Goal: Information Seeking & Learning: Check status

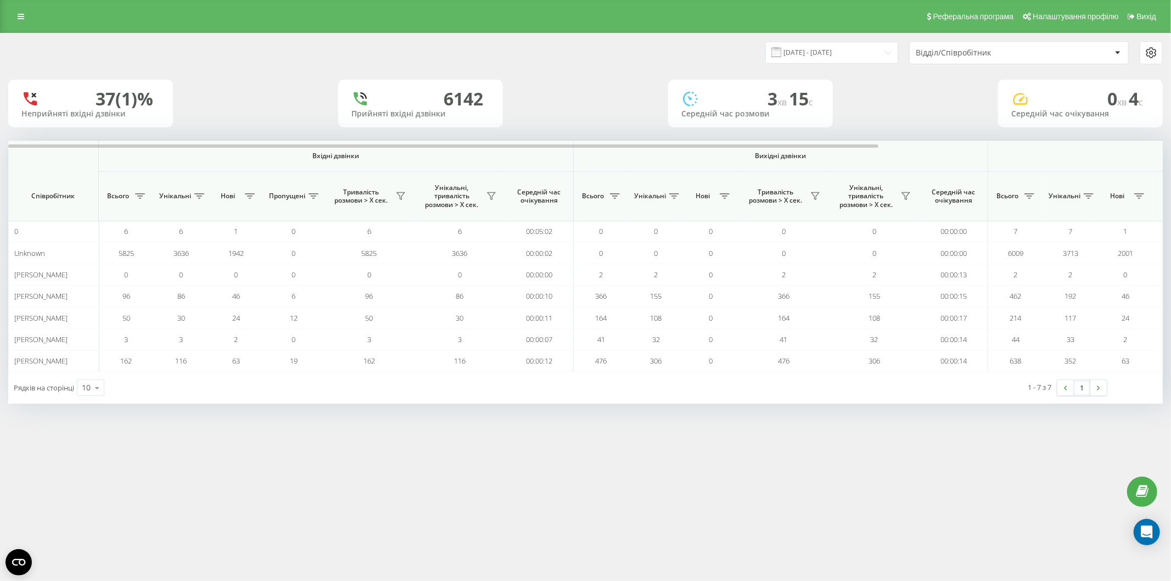
click at [8, 48] on div "[DATE] - [DATE] Відділ/Співробітник" at bounding box center [586, 52] width 1170 height 23
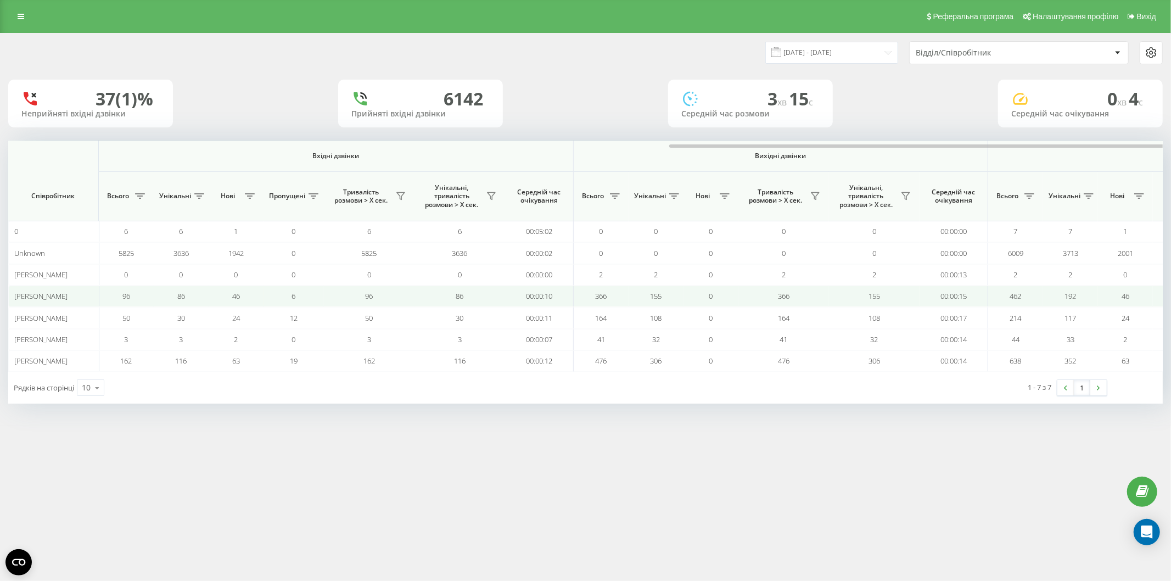
scroll to position [0, 377]
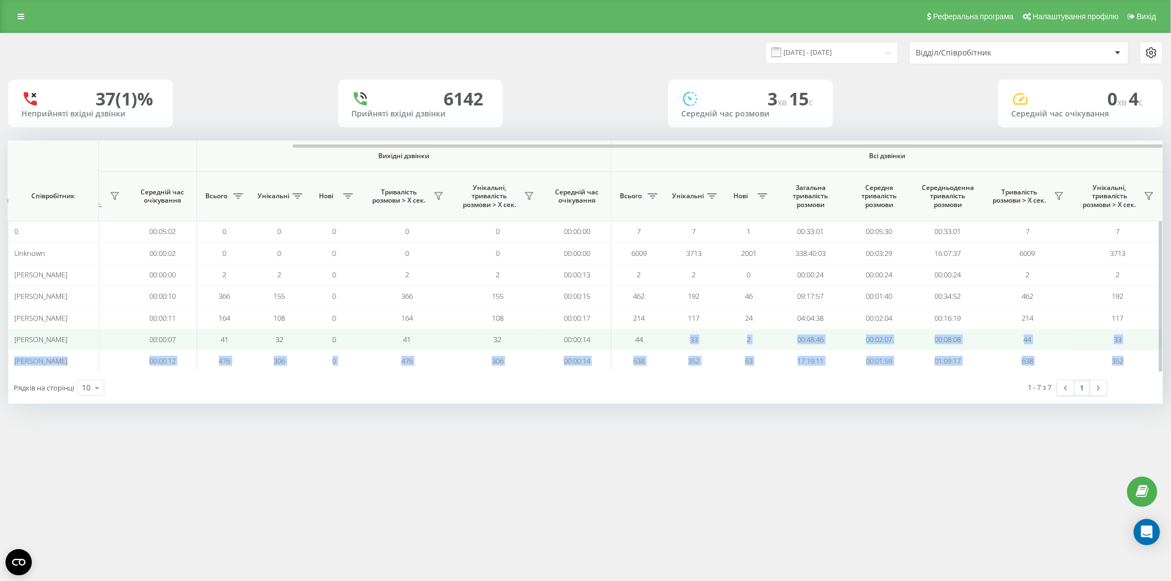
drag, startPoint x: 13, startPoint y: 149, endPoint x: 670, endPoint y: 336, distance: 683.0
click at [670, 336] on div "Вхідні дзвінки Вихідні дзвінки Всі дзвінки Співробітник Всього Унікальні Нові П…" at bounding box center [585, 256] width 1155 height 231
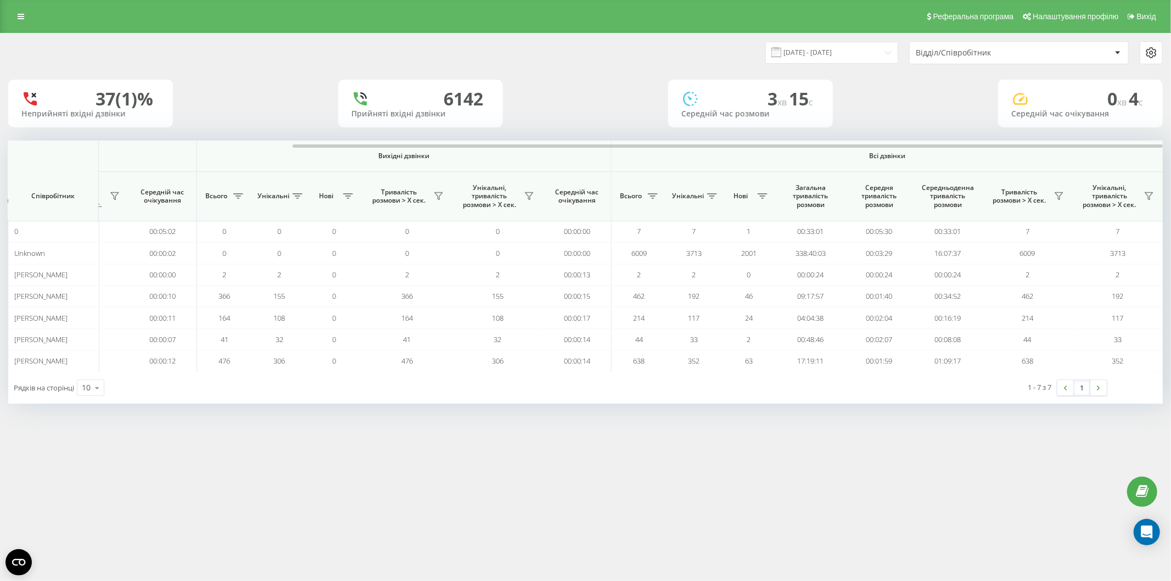
click at [511, 421] on div "[DATE] - [DATE] Відділ/Співробітник 37 (1)% Неприйняті вхідні дзвінки [GEOGRAPH…" at bounding box center [585, 229] width 1171 height 393
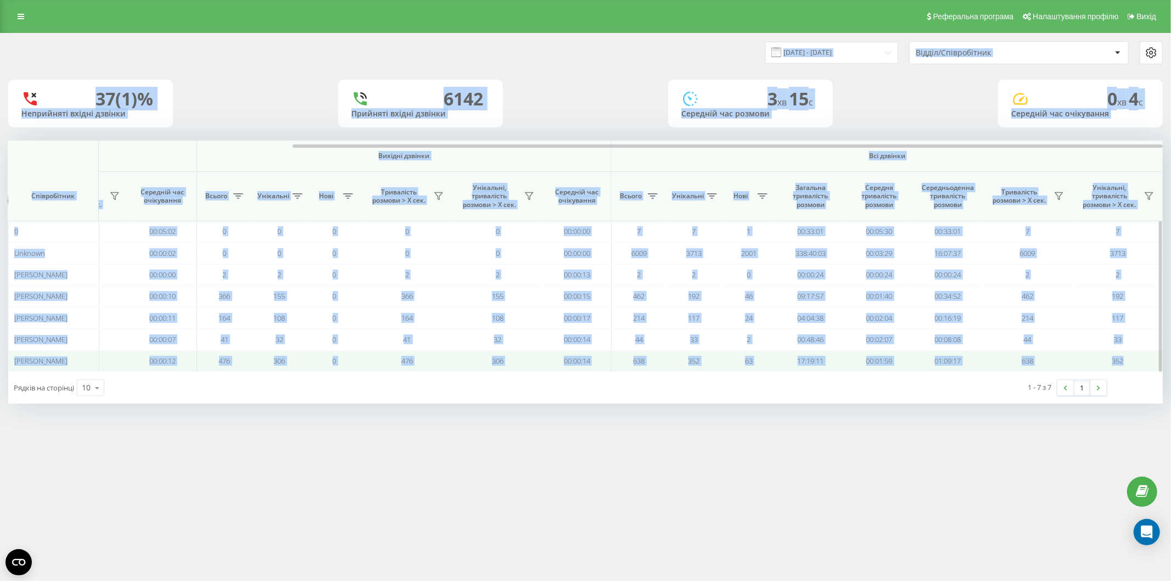
drag, startPoint x: 16, startPoint y: 57, endPoint x: 1139, endPoint y: 356, distance: 1161.8
click at [1139, 356] on div "[DATE] - [DATE] Відділ/Співробітник 37 (1)% Неприйняті вхідні дзвінки [GEOGRAPH…" at bounding box center [585, 219] width 1155 height 370
copy div "Loremi/Dolorsitamet 88 (4)% Consectetu adipis elitsed 1657 Doeiusmo tempor inci…"
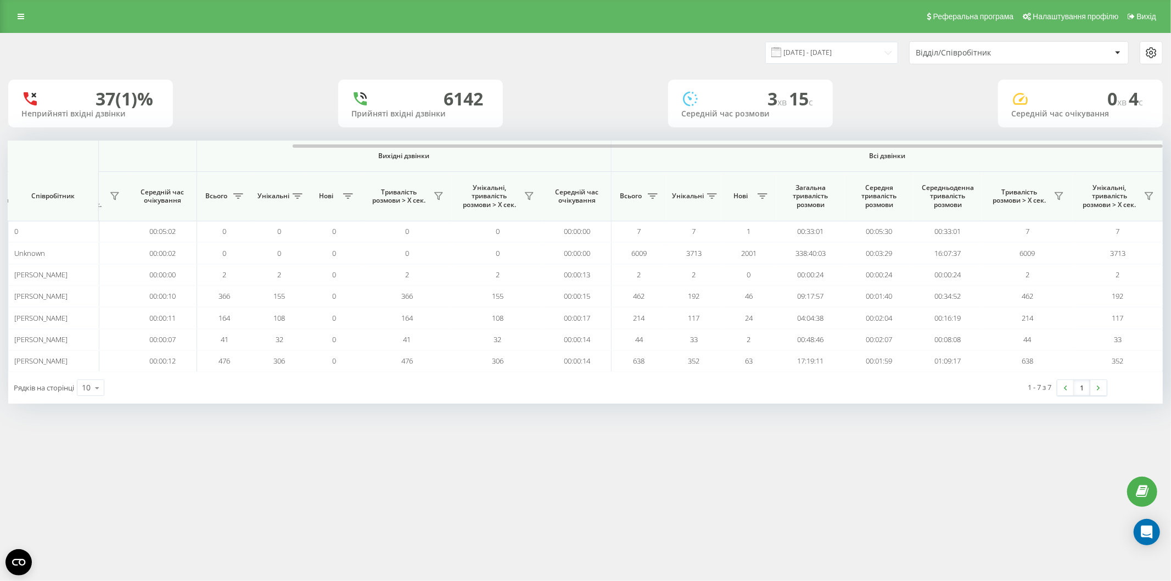
click at [788, 481] on div "Реферальна програма Налаштування профілю Вихід [DATE] - [DATE] Відділ/Співробіт…" at bounding box center [585, 290] width 1171 height 581
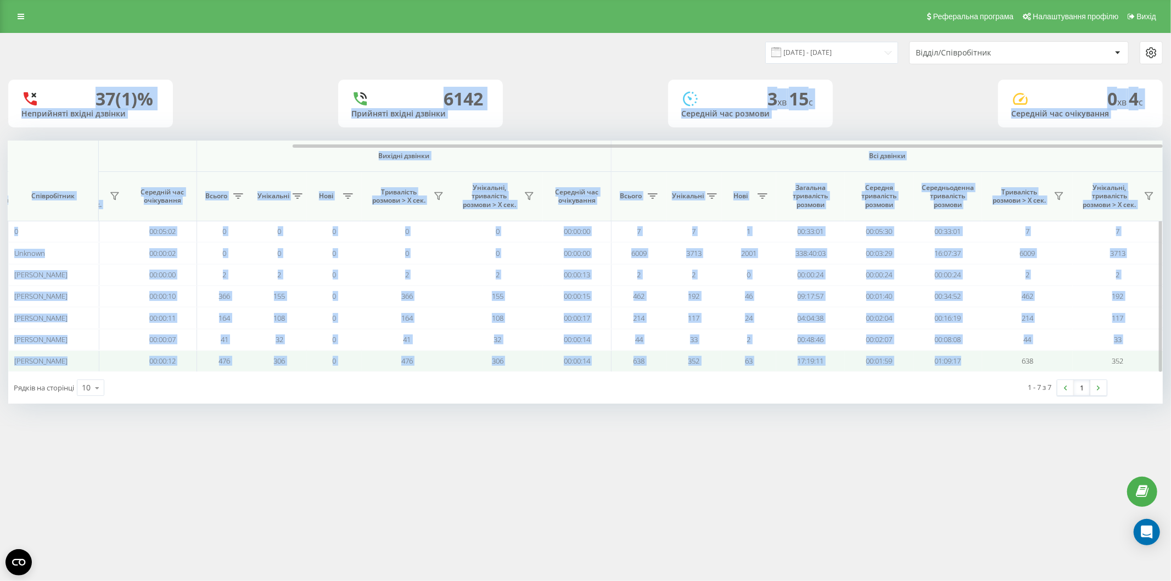
drag, startPoint x: 12, startPoint y: 77, endPoint x: 936, endPoint y: 403, distance: 979.5
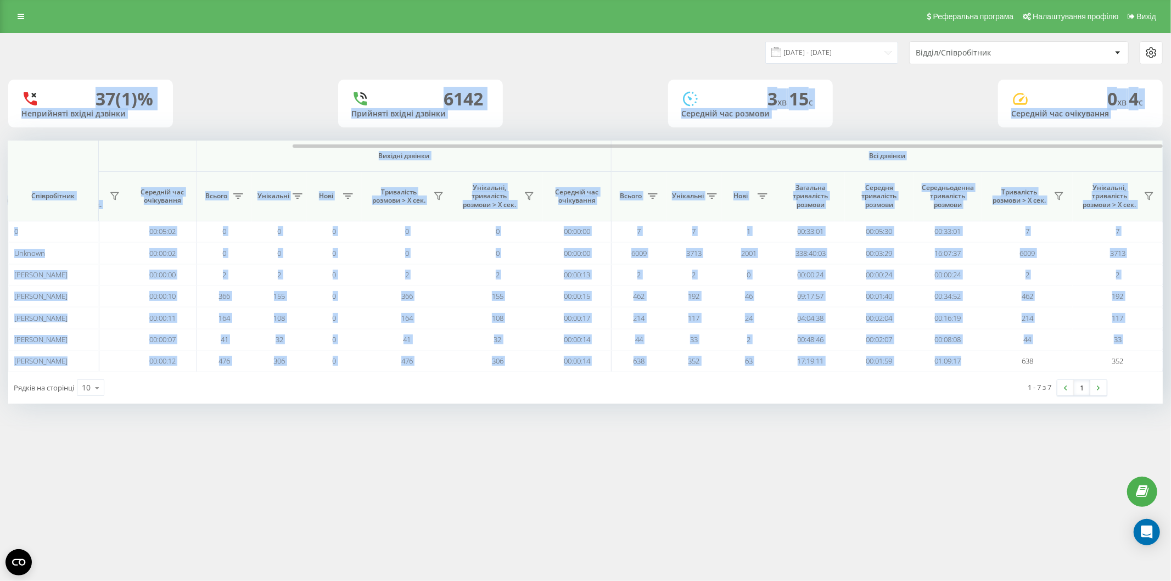
click at [992, 353] on div "[DATE] - [DATE] Відділ/Співробітник 37 (1)% Неприйняті вхідні дзвінки [GEOGRAPH…" at bounding box center [585, 219] width 1155 height 370
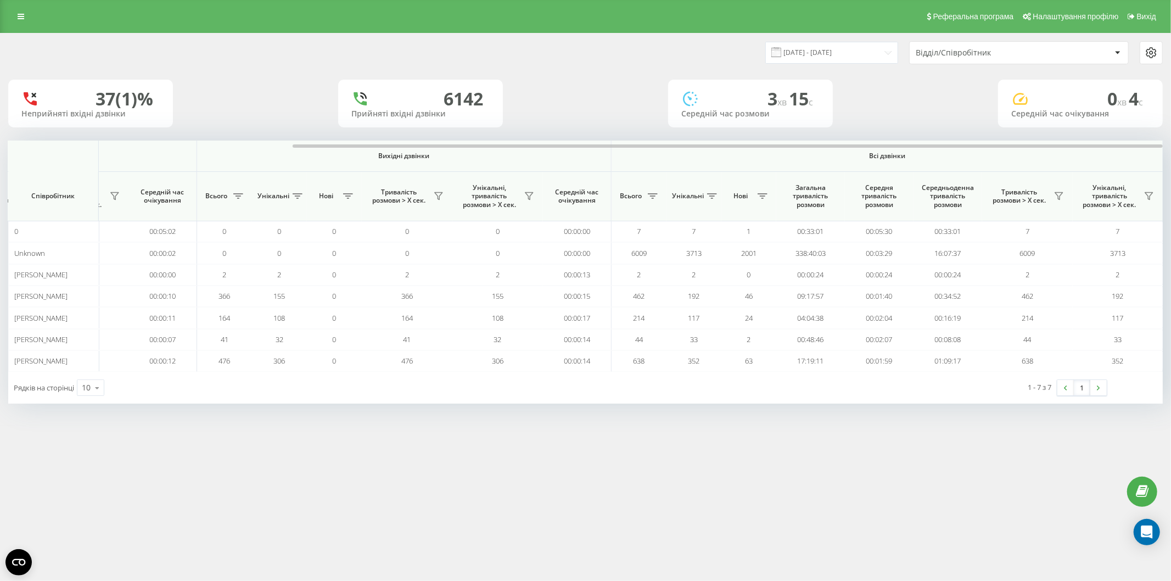
click at [817, 449] on div "Реферальна програма Налаштування профілю Вихід [DATE] - [DATE] Відділ/Співробіт…" at bounding box center [585, 290] width 1171 height 581
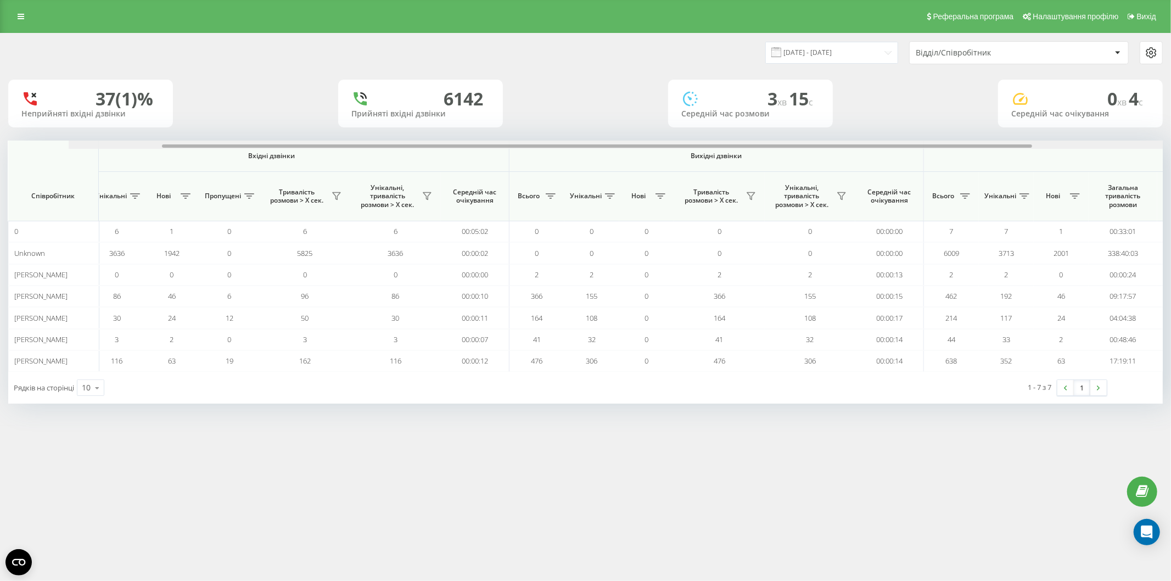
scroll to position [0, 0]
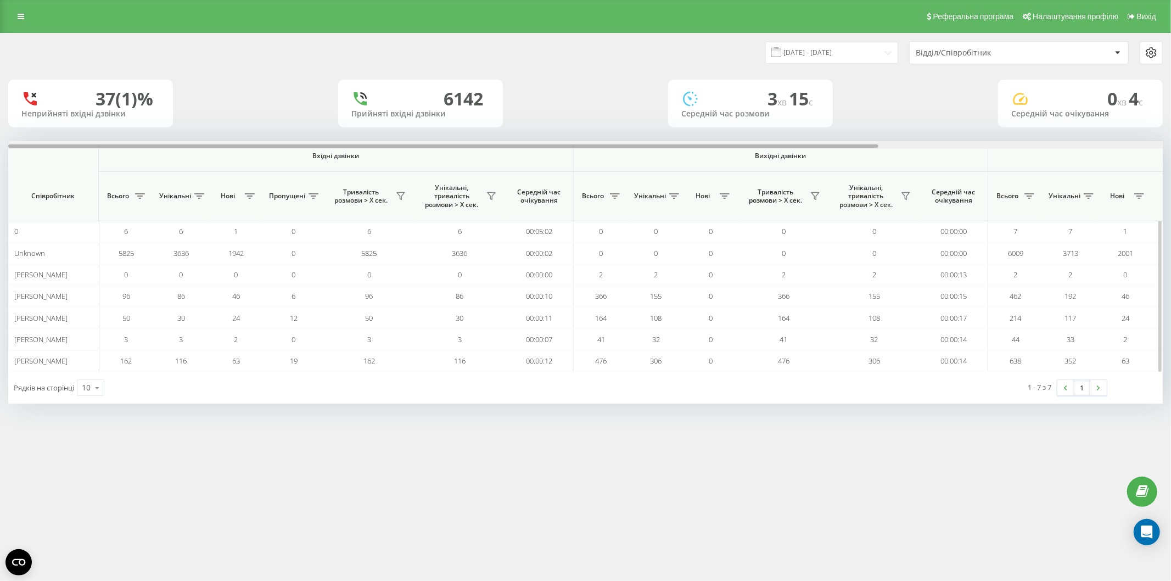
drag, startPoint x: 397, startPoint y: 147, endPoint x: 26, endPoint y: 109, distance: 372.6
click at [22, 148] on div at bounding box center [585, 145] width 1155 height 8
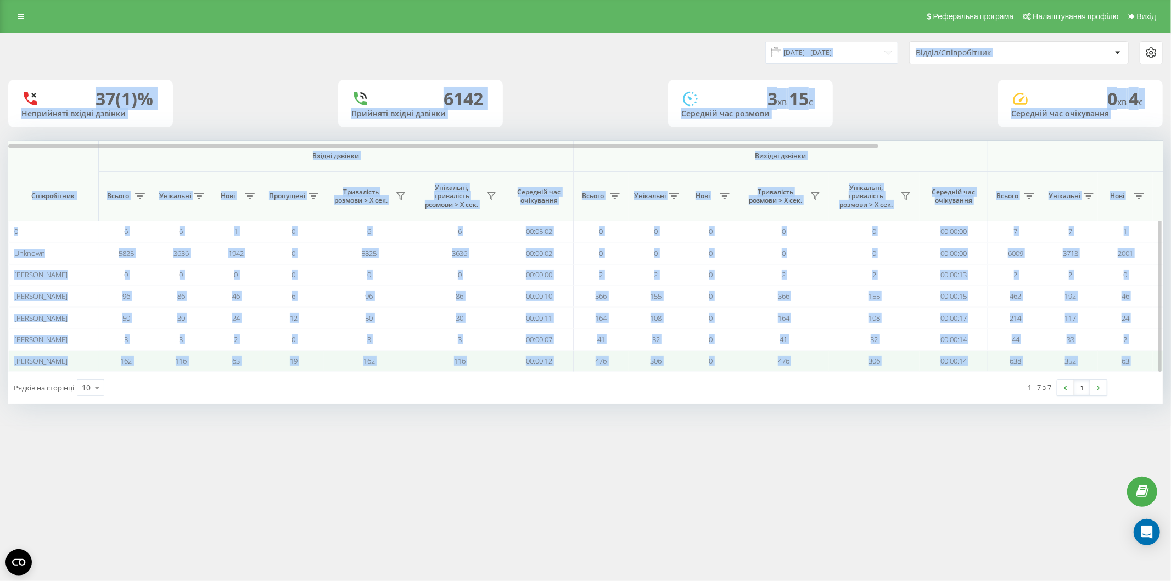
drag, startPoint x: 15, startPoint y: 70, endPoint x: 1153, endPoint y: 368, distance: 1176.8
click at [1153, 368] on div "[DATE] - [DATE] Відділ/Співробітник 37 (1)% Неприйняті вхідні дзвінки [GEOGRAPH…" at bounding box center [585, 219] width 1155 height 370
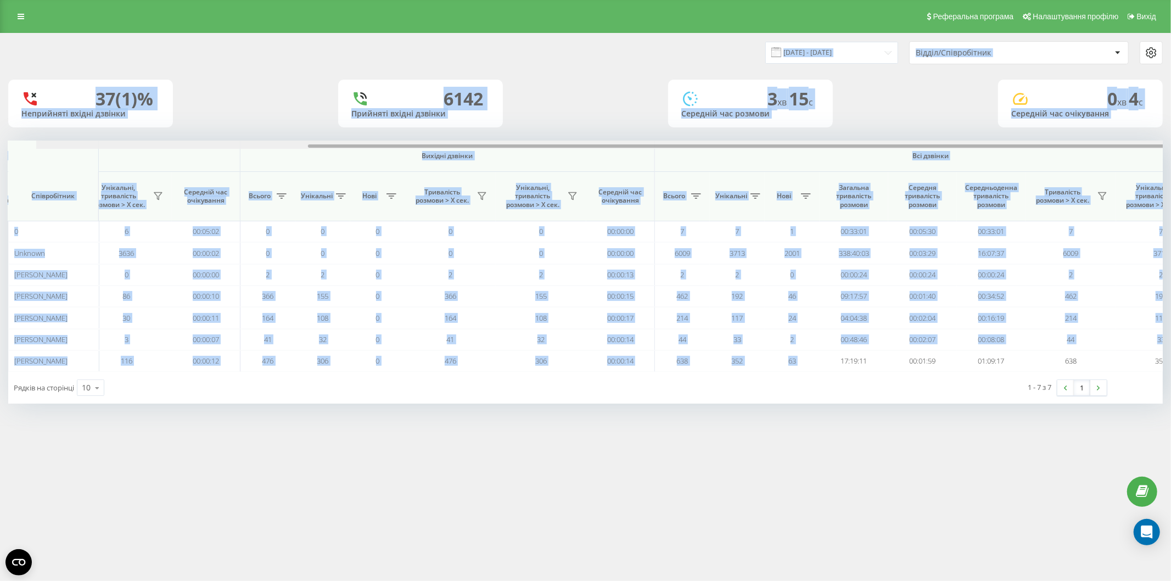
scroll to position [0, 377]
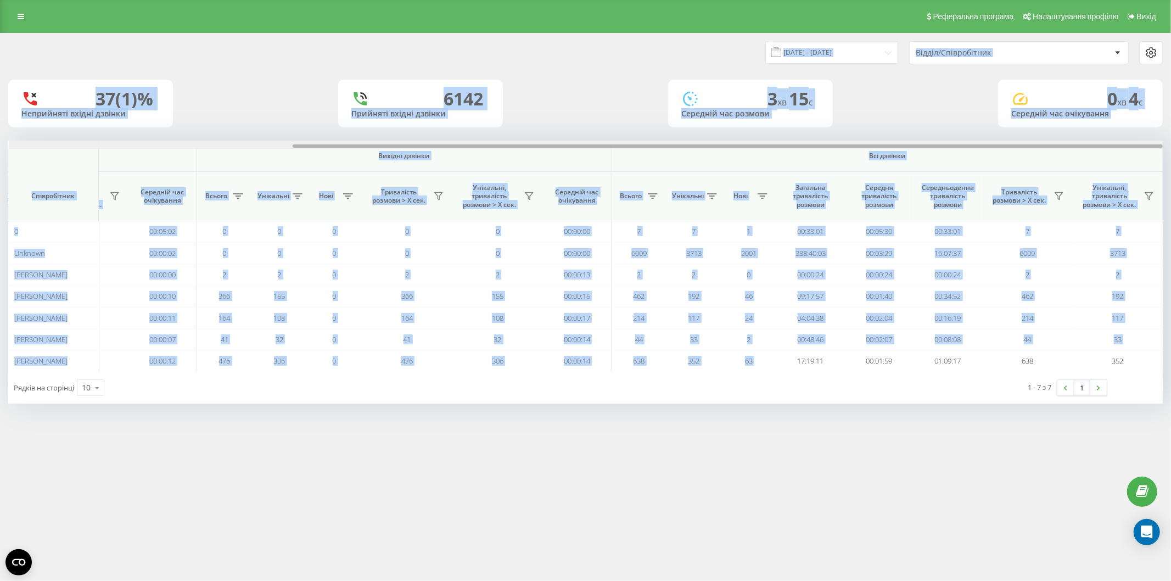
drag, startPoint x: 869, startPoint y: 146, endPoint x: 1171, endPoint y: 188, distance: 304.9
click at [1171, 188] on div "[DATE] - [DATE] Відділ/Співробітник 37 (1)% Неприйняті вхідні дзвінки [GEOGRAPH…" at bounding box center [585, 229] width 1171 height 393
drag, startPoint x: 1145, startPoint y: 361, endPoint x: 3, endPoint y: 59, distance: 1180.5
click at [8, 59] on div "[DATE] - [DATE] Відділ/Співробітник 37 (1)% Неприйняті вхідні дзвінки [GEOGRAPH…" at bounding box center [585, 219] width 1155 height 370
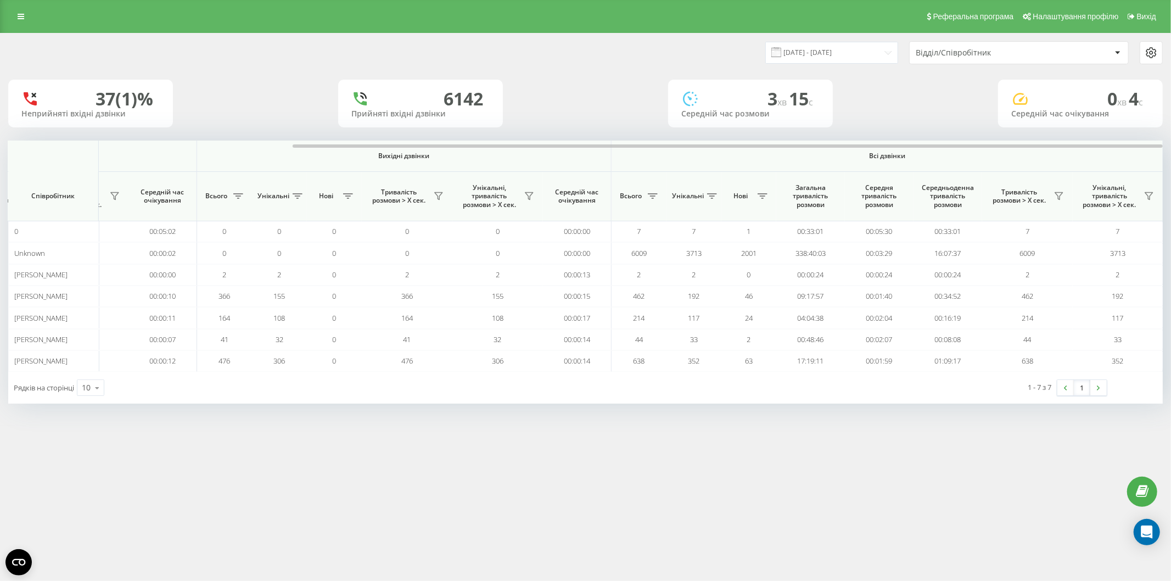
drag, startPoint x: 4, startPoint y: 58, endPoint x: 29, endPoint y: 83, distance: 35.3
click at [5, 58] on div "[DATE] - [DATE] Відділ/Співробітник" at bounding box center [586, 52] width 1170 height 23
click at [588, 149] on th "Вихідні дзвінки" at bounding box center [404, 156] width 415 height 31
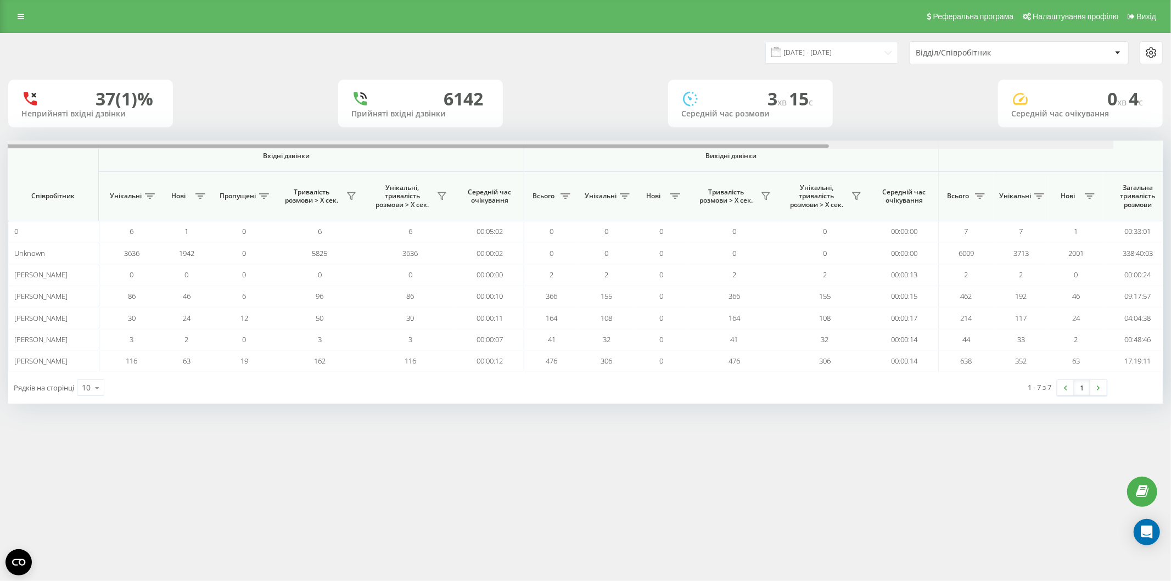
scroll to position [0, 0]
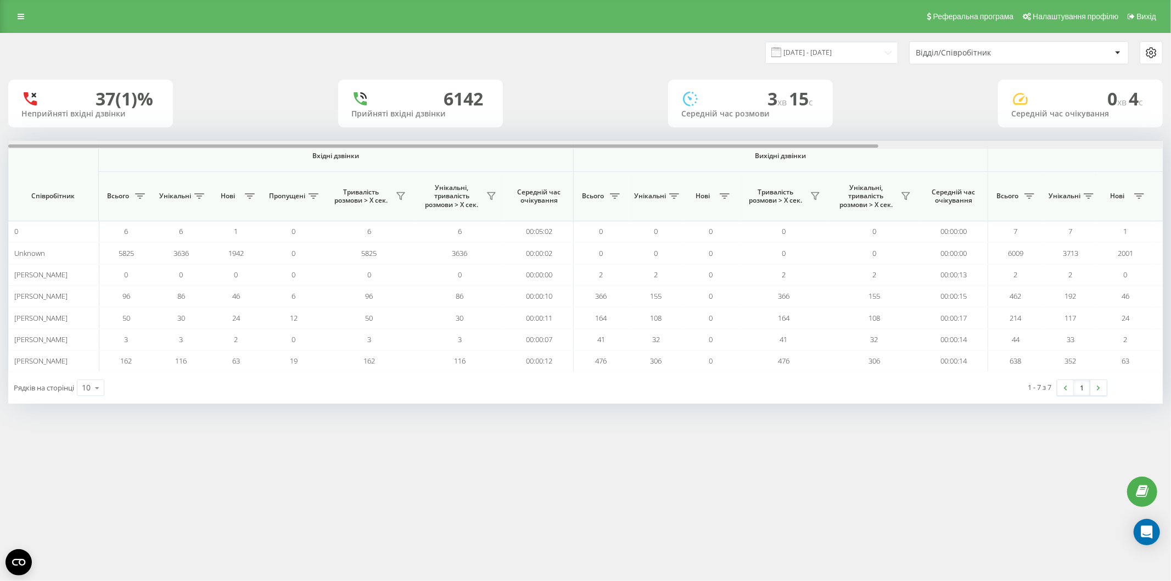
drag, startPoint x: 589, startPoint y: 147, endPoint x: 0, endPoint y: 81, distance: 593.0
click at [0, 81] on div "[DATE] - [DATE] Відділ/Співробітник 37 (1)% Неприйняті вхідні дзвінки [GEOGRAPH…" at bounding box center [585, 229] width 1171 height 393
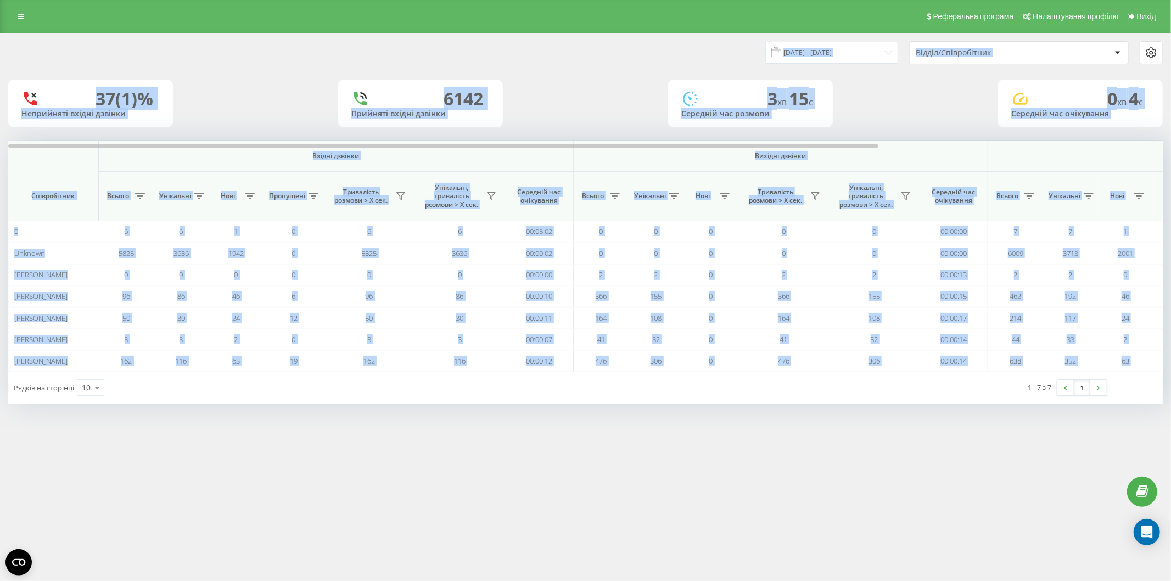
copy div "Loremi/Dolorsitamet 88 (4)% Consectetu adipis elitsed 1657 Doeiusmo tempor inci…"
drag, startPoint x: 32, startPoint y: 103, endPoint x: 13, endPoint y: 390, distance: 287.3
click at [13, 390] on div "[DATE] - [DATE] Відділ/Співробітник 37 (1)% Неприйняті вхідні дзвінки [GEOGRAPH…" at bounding box center [585, 219] width 1155 height 370
drag, startPoint x: 872, startPoint y: 15, endPoint x: 1171, endPoint y: 361, distance: 457.5
click at [1171, 361] on div "Реферальна програма Налаштування профілю Вихід [DATE] - [DATE] Відділ/Співробіт…" at bounding box center [585, 290] width 1171 height 581
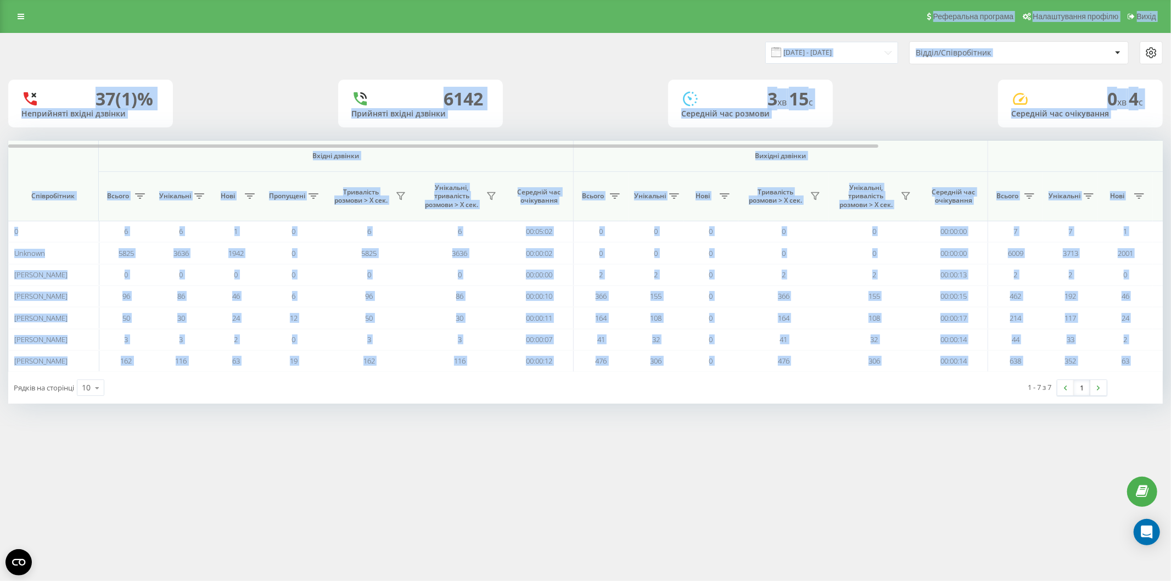
copy div "Loremipsum dolorsit Ametconsecte adipisc Elits Doeius/Temporincidi 63 (3)% Utla…"
click at [1082, 48] on div "Відділ/Співробітник" at bounding box center [1014, 52] width 196 height 9
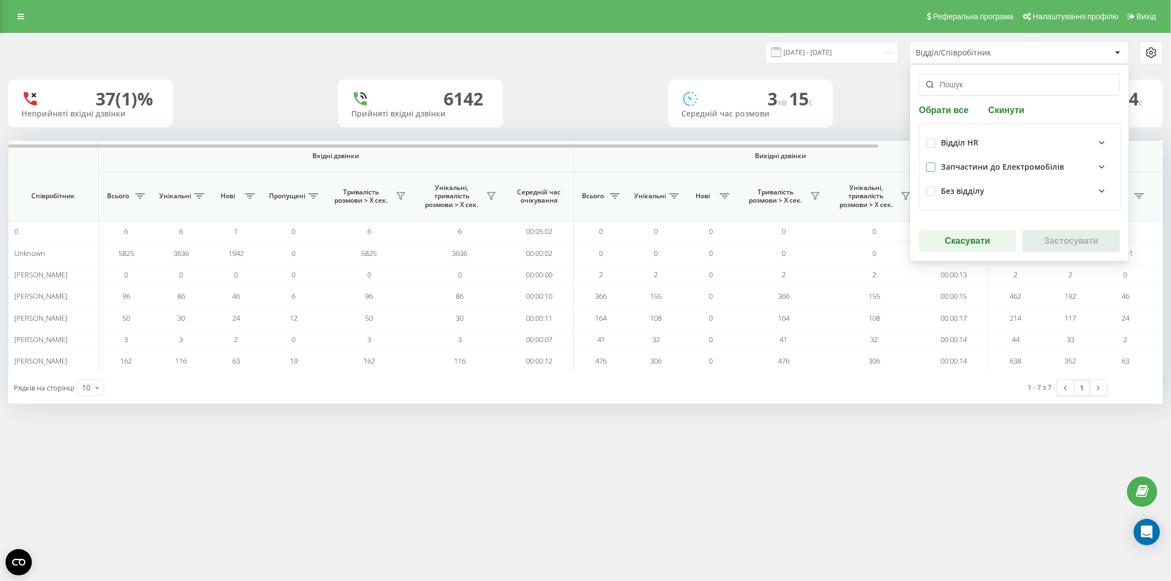
click at [935, 163] on label at bounding box center [931, 163] width 9 height 0
checkbox input "true"
click at [1082, 240] on button "Застосувати" at bounding box center [1071, 241] width 97 height 22
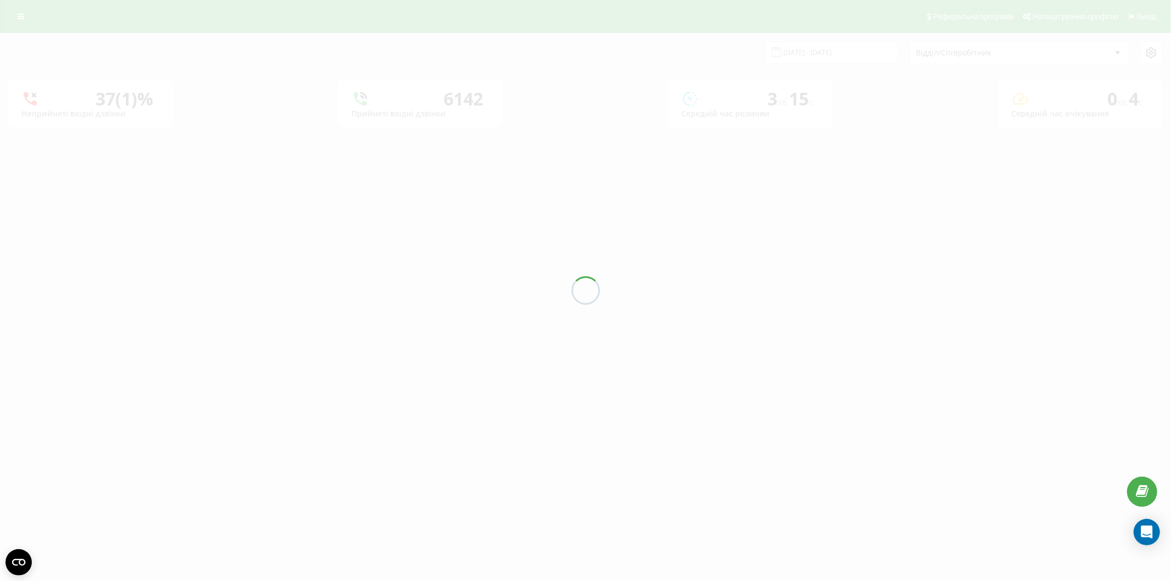
click at [996, 449] on div at bounding box center [585, 290] width 1171 height 581
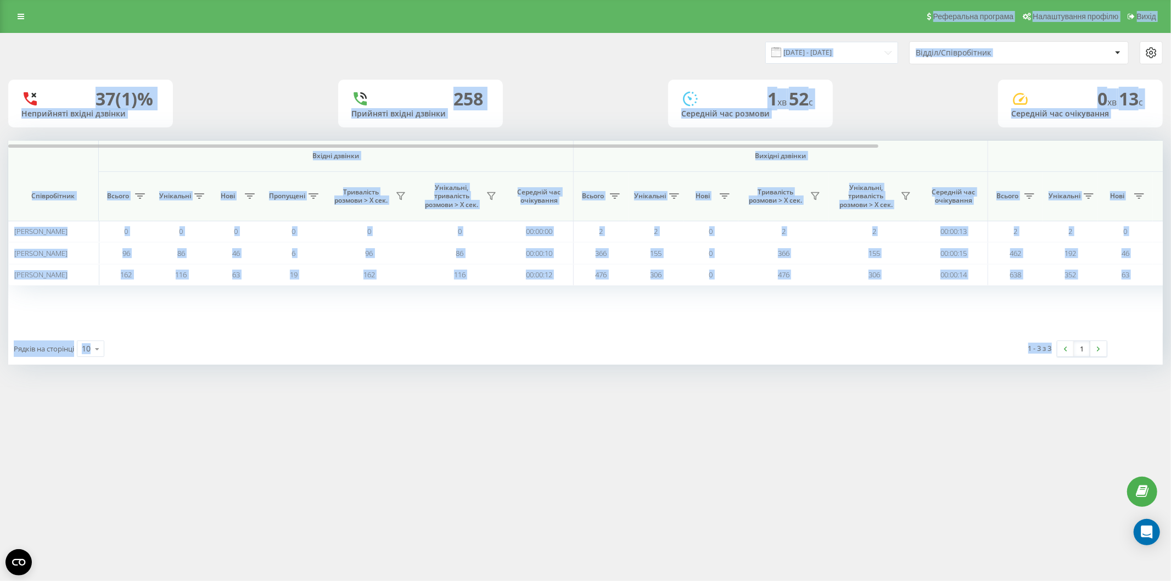
copy div "Loremipsum dolorsit Ametconsecte adipisc Elits Doeius/Temporincidi 74 (3)% Utla…"
drag, startPoint x: 50, startPoint y: 15, endPoint x: 1156, endPoint y: 382, distance: 1164.8
click at [1156, 382] on div "Реферальна програма Налаштування профілю Вихід [DATE] - [DATE] Відділ/Співробіт…" at bounding box center [585, 290] width 1171 height 581
